Goal: Transaction & Acquisition: Purchase product/service

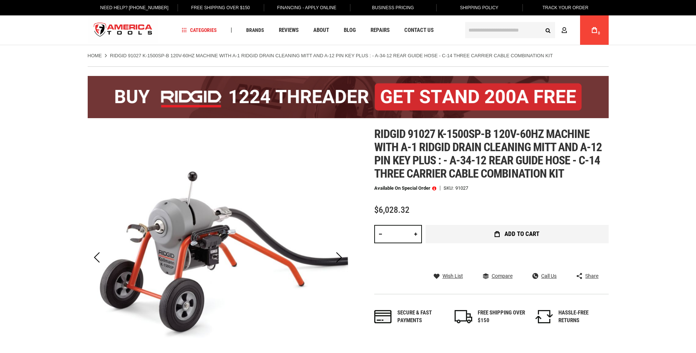
click at [520, 237] on span "Add to Cart" at bounding box center [521, 234] width 35 height 6
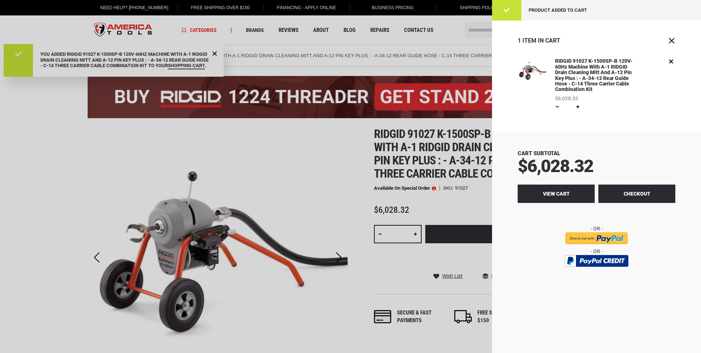
click at [564, 192] on span "View Cart" at bounding box center [556, 194] width 27 height 6
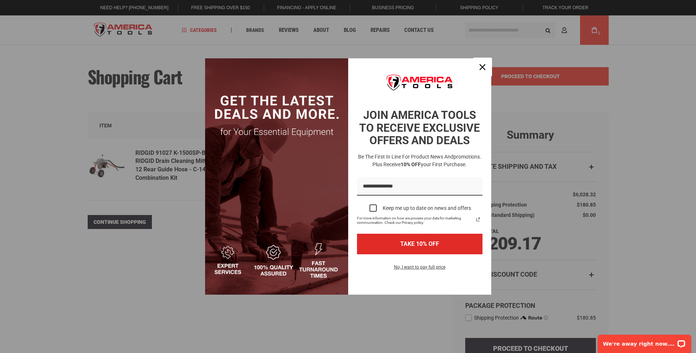
click at [486, 70] on div "Close" at bounding box center [482, 67] width 12 height 12
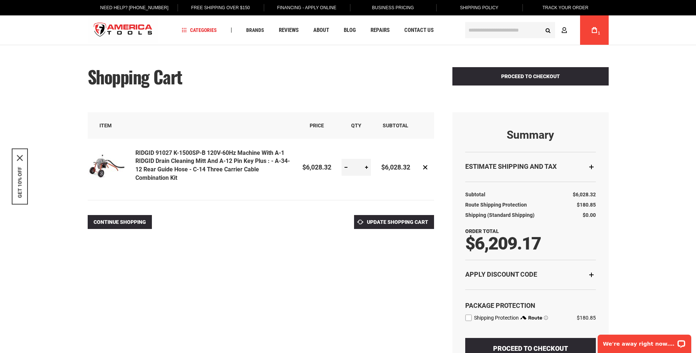
click at [320, 68] on div "Shopping Cart Proceed to Checkout" at bounding box center [348, 86] width 521 height 52
